Goal: Find specific page/section: Find specific page/section

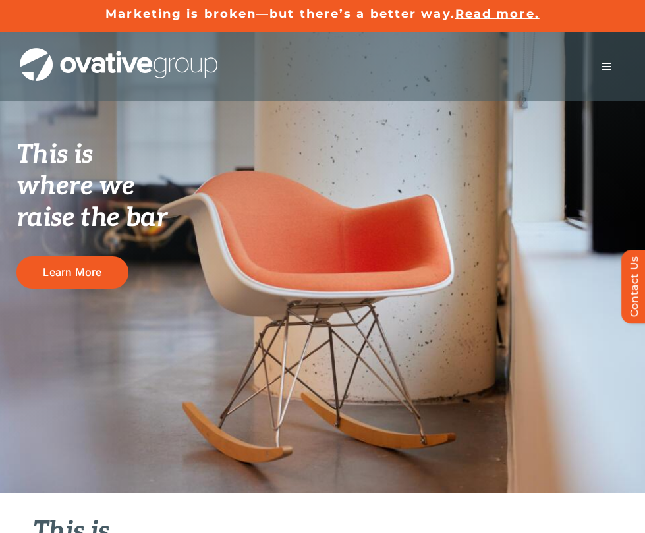
click at [604, 69] on span "Menu" at bounding box center [607, 66] width 11 height 11
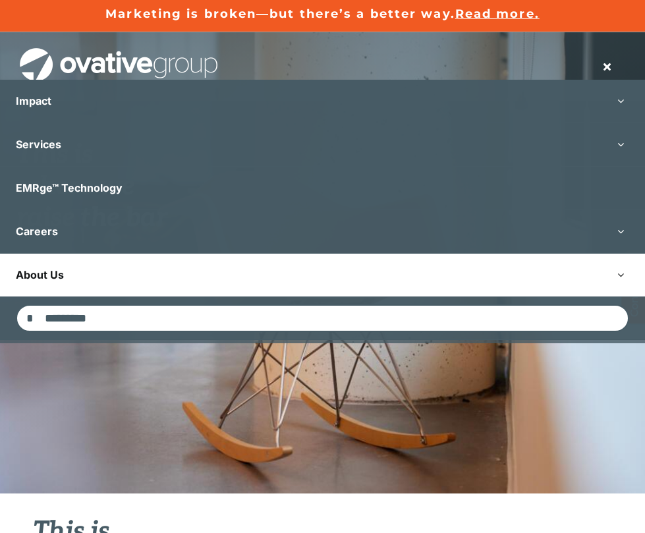
click at [212, 267] on link "About Us" at bounding box center [322, 275] width 645 height 43
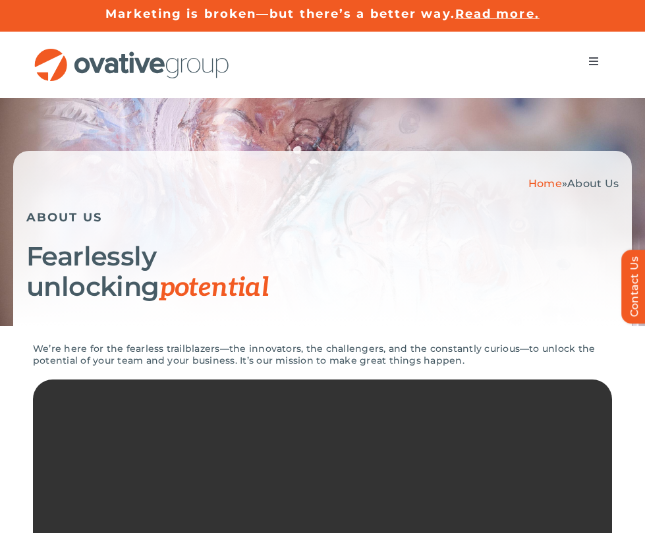
click at [589, 65] on span "Menu" at bounding box center [593, 61] width 11 height 11
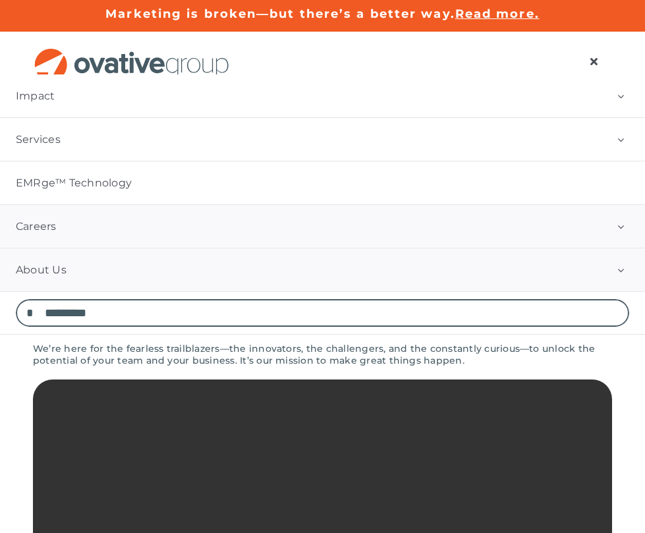
click at [611, 223] on button "Open submenu of Careers" at bounding box center [620, 226] width 49 height 43
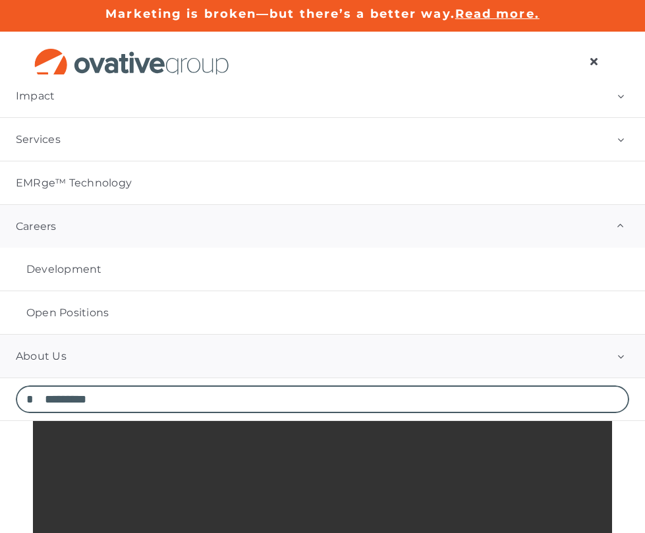
click at [625, 351] on button "Open submenu of About Us" at bounding box center [620, 356] width 49 height 43
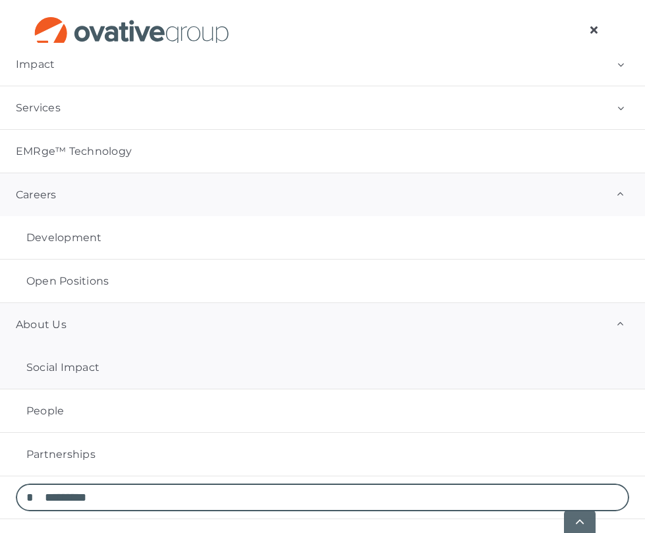
scroll to position [166, 0]
